Goal: Browse casually: Explore the website without a specific task or goal

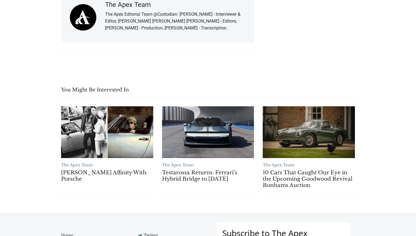
scroll to position [2705, 0]
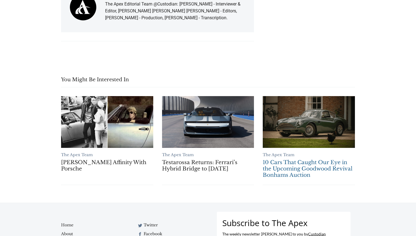
click at [301, 159] on link "10 Cars That Caught Our Eye in the Upcoming Goodwood Revival Bonhams Auction" at bounding box center [309, 168] width 92 height 19
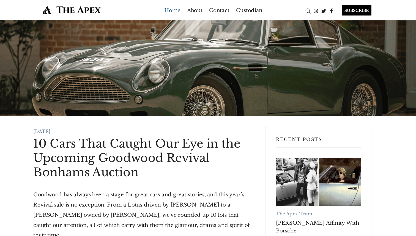
click at [180, 8] on link "Home" at bounding box center [182, 8] width 14 height 9
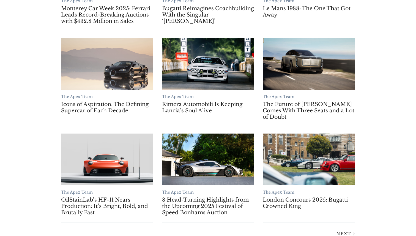
scroll to position [468, 0]
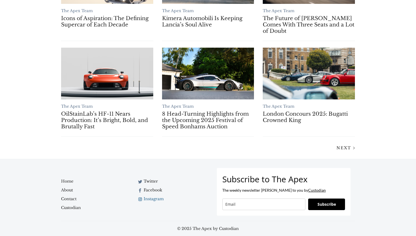
click at [153, 199] on link "Instagram" at bounding box center [170, 198] width 67 height 9
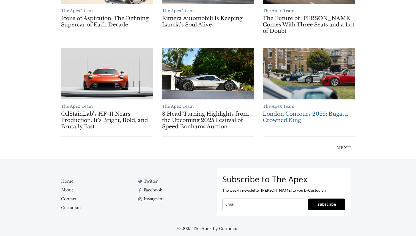
click at [281, 113] on link "London Concours 2025: Bugatti Crowned King" at bounding box center [309, 117] width 92 height 13
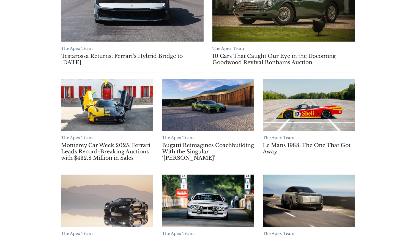
scroll to position [0, 0]
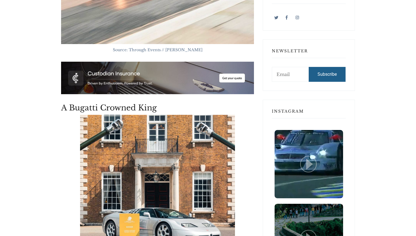
scroll to position [392, 0]
